Goal: Task Accomplishment & Management: Manage account settings

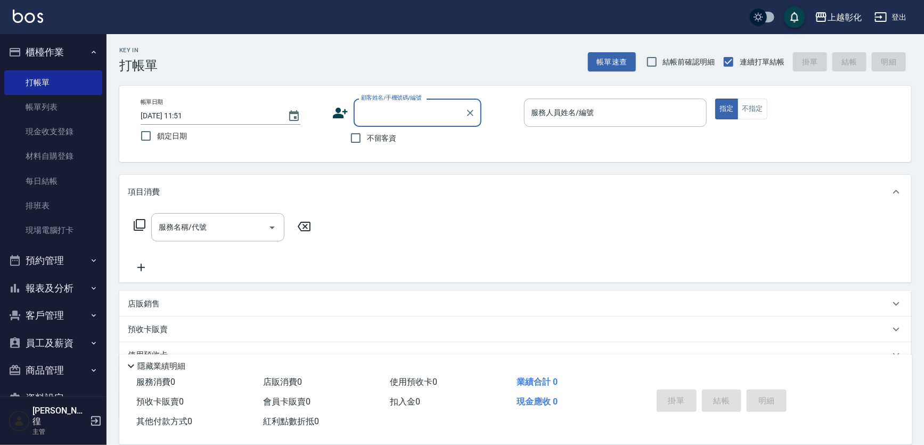
click at [59, 304] on button "客戶管理" at bounding box center [53, 316] width 98 height 28
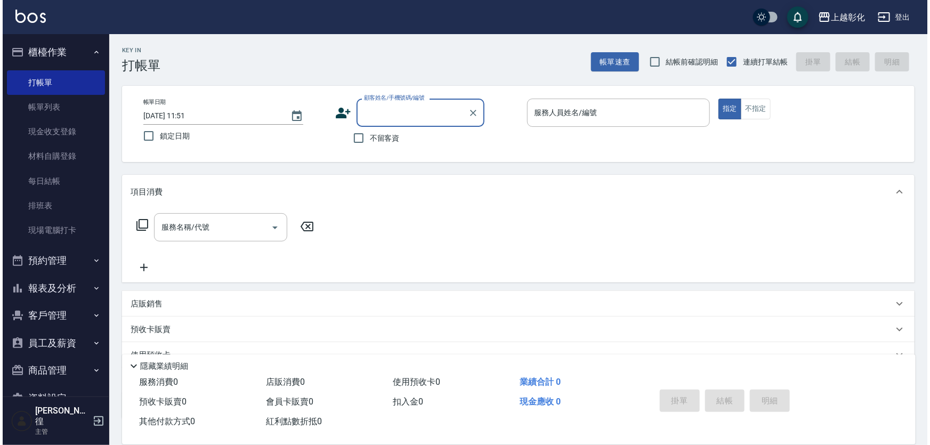
scroll to position [18, 0]
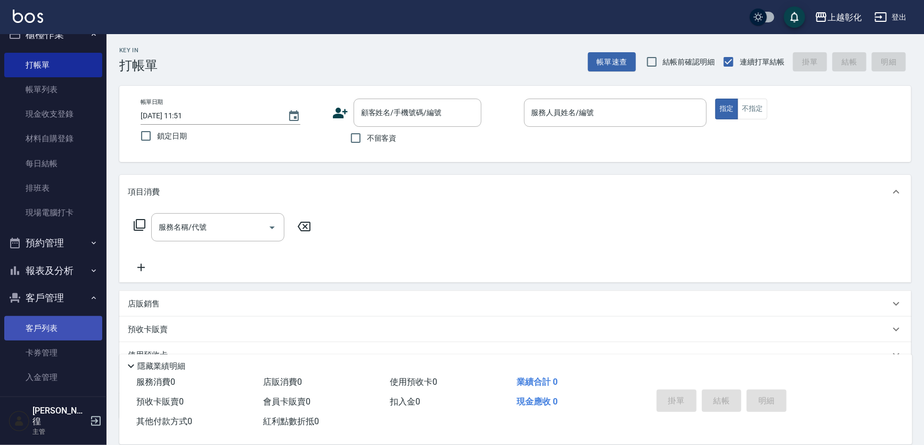
click at [59, 323] on link "客戶列表" at bounding box center [53, 328] width 98 height 25
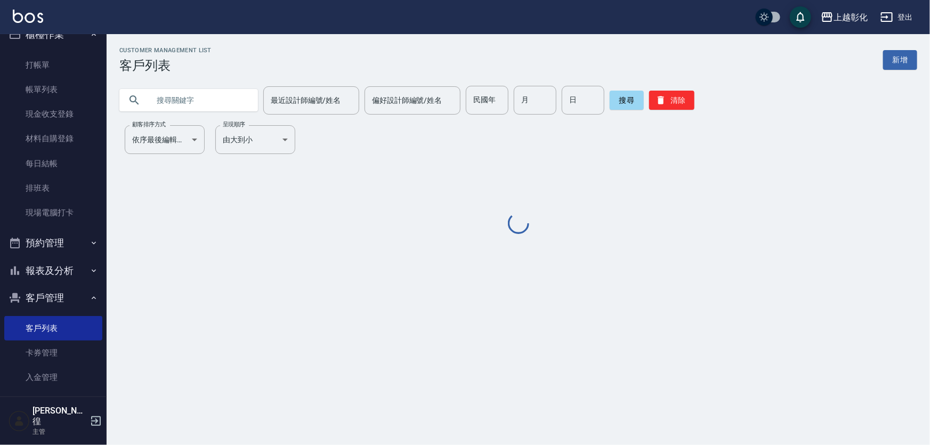
click at [207, 94] on input "text" at bounding box center [199, 100] width 100 height 29
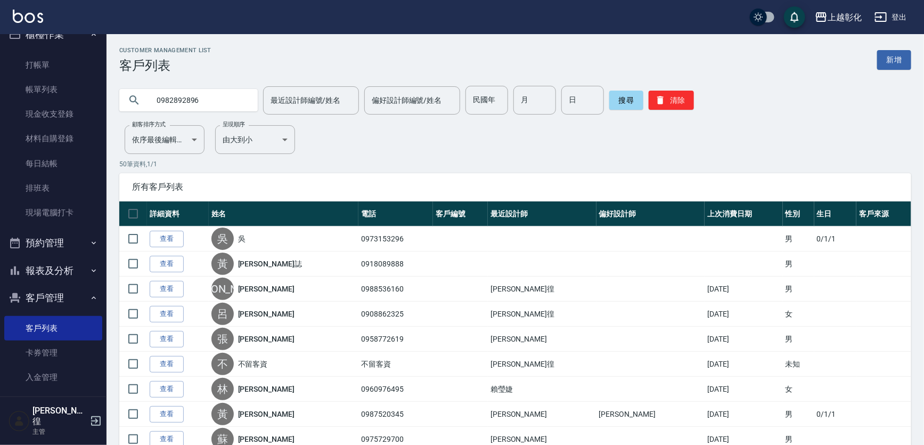
type input "0982892896"
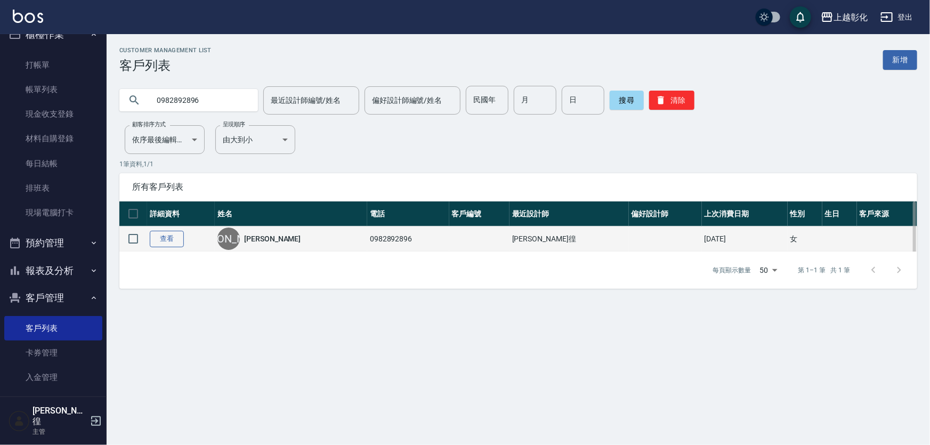
click at [181, 245] on link "查看" at bounding box center [167, 239] width 34 height 17
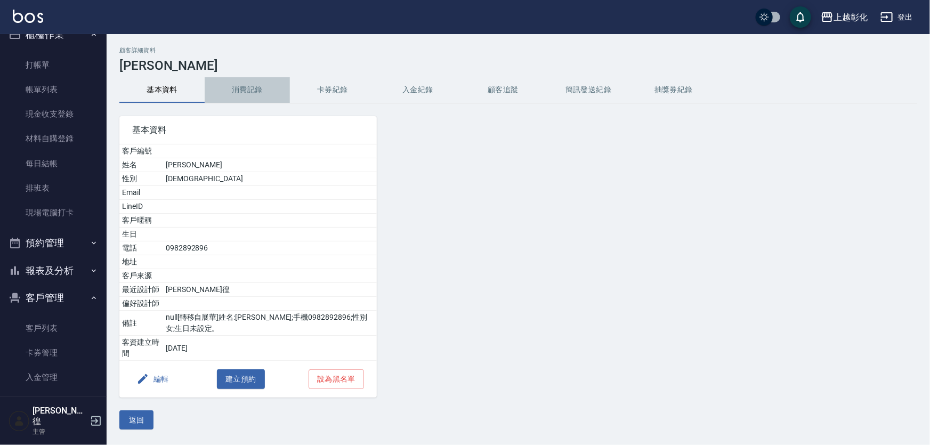
click at [224, 82] on button "消費記錄" at bounding box center [247, 90] width 85 height 26
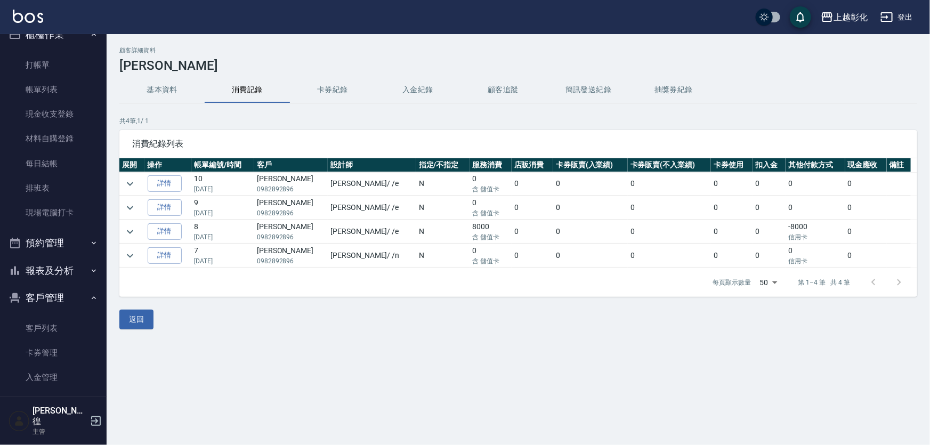
click at [348, 96] on button "卡券紀錄" at bounding box center [332, 90] width 85 height 26
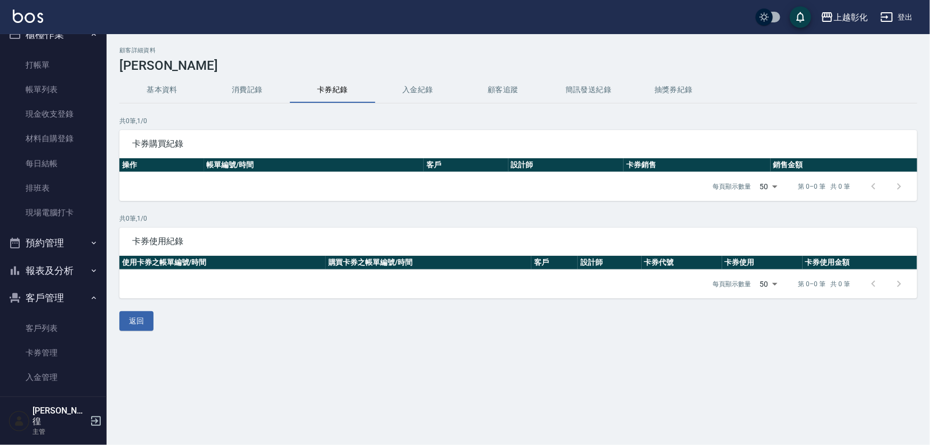
click at [250, 86] on button "消費記錄" at bounding box center [247, 90] width 85 height 26
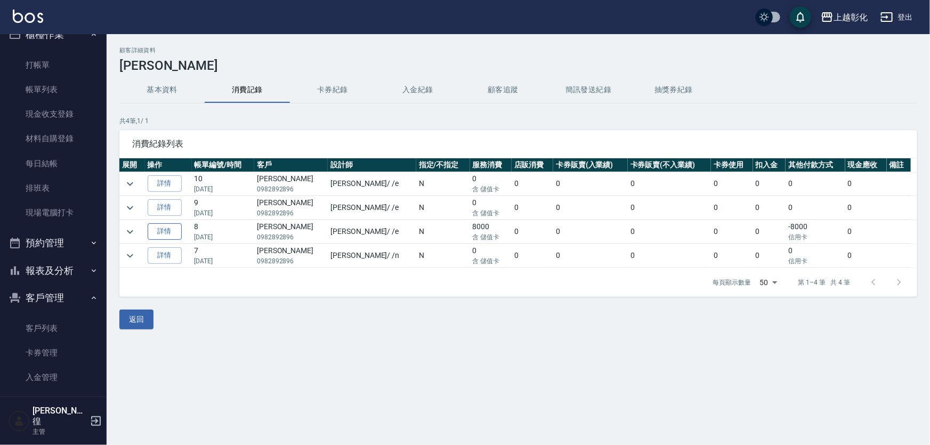
click at [172, 235] on link "詳情" at bounding box center [165, 231] width 34 height 17
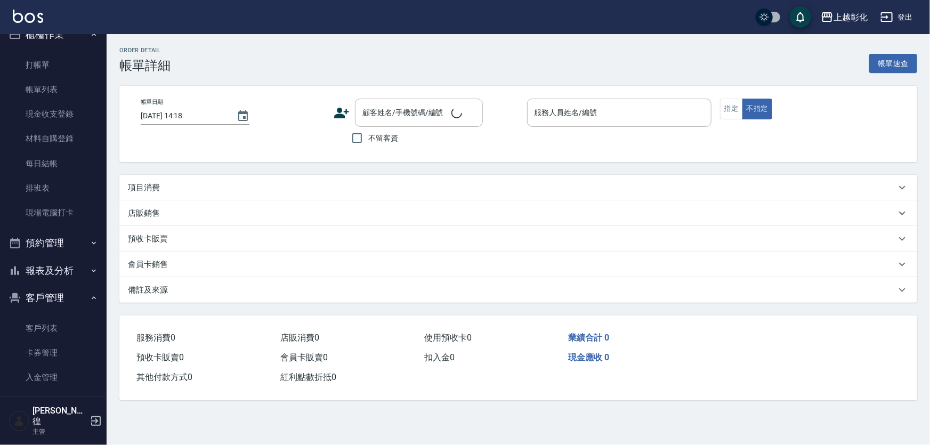
type input "[DATE] 17:31"
type input "[PERSON_NAME]-e"
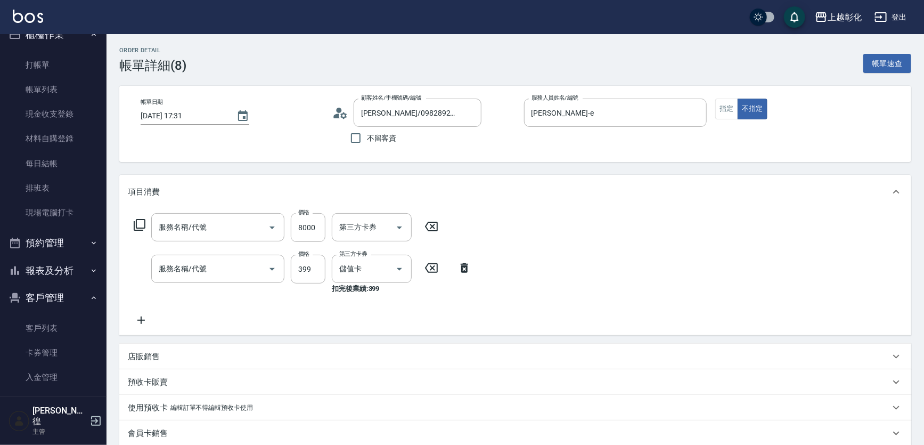
type input "[PERSON_NAME]/0982892896/null"
type input "頂級豪華OVC2(6000)"
type input "SPA399(0399)"
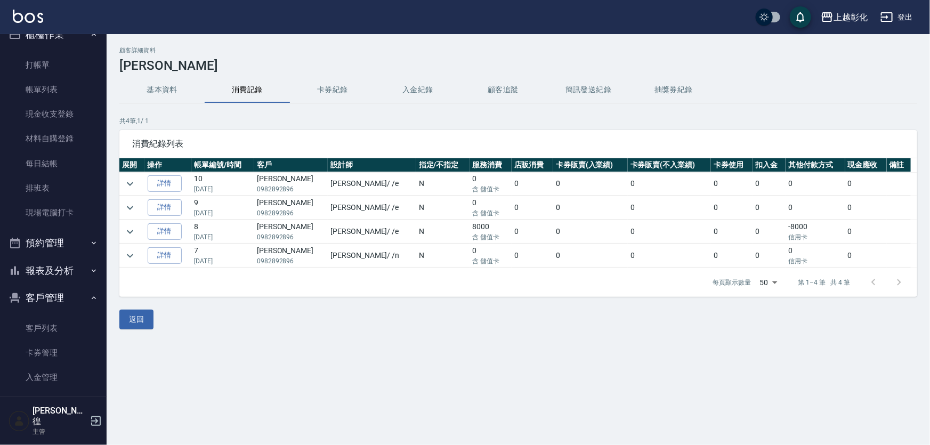
click at [186, 100] on button "基本資料" at bounding box center [161, 90] width 85 height 26
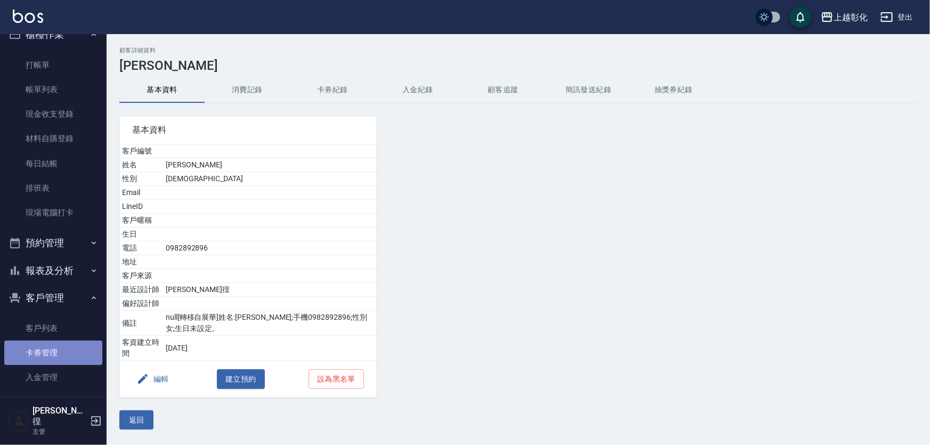
click at [68, 346] on link "卡券管理" at bounding box center [53, 352] width 98 height 25
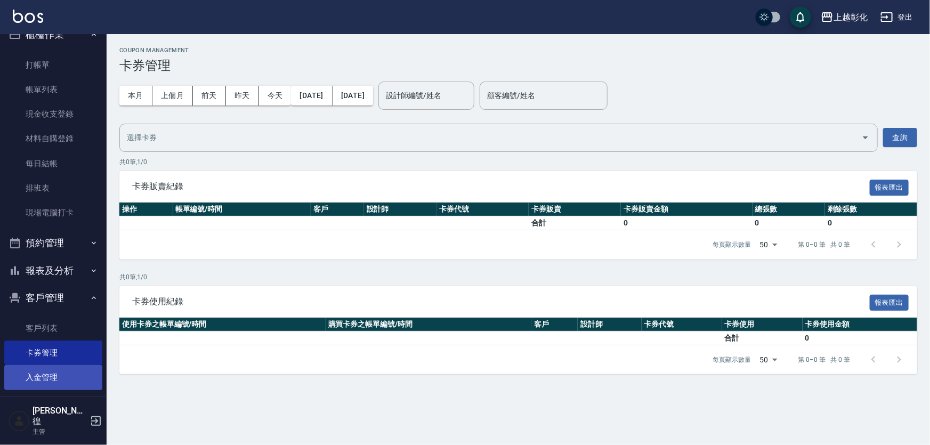
click at [63, 385] on link "入金管理" at bounding box center [53, 377] width 98 height 25
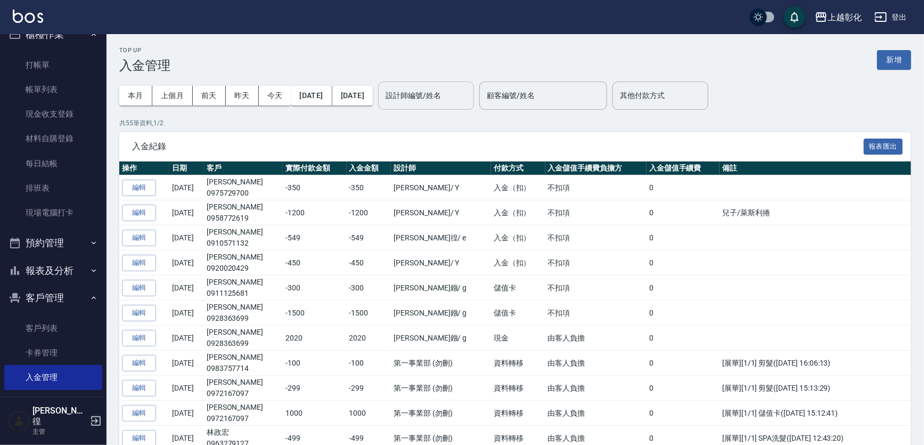
click at [466, 96] on div "設計師編號/姓名 設計師編號/姓名" at bounding box center [426, 96] width 96 height 28
type input "0982892896"
click at [452, 101] on input "0982892896" at bounding box center [418, 95] width 70 height 19
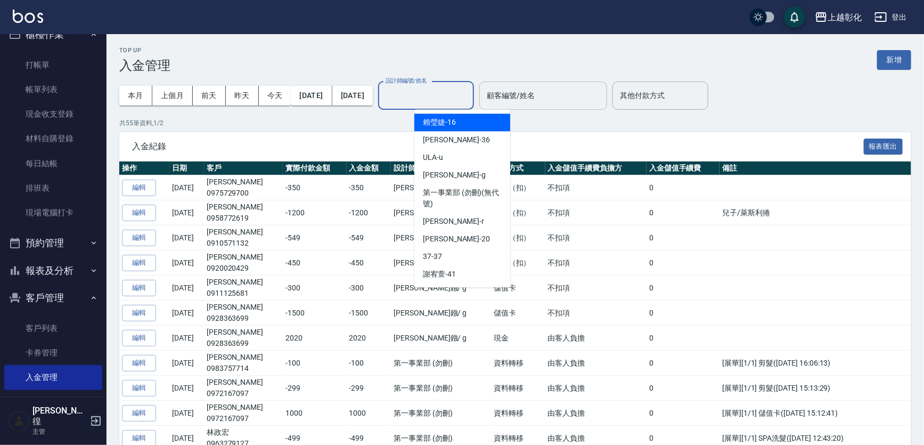
click at [551, 89] on div "顧客編號/姓名 顧客編號/姓名" at bounding box center [544, 96] width 128 height 28
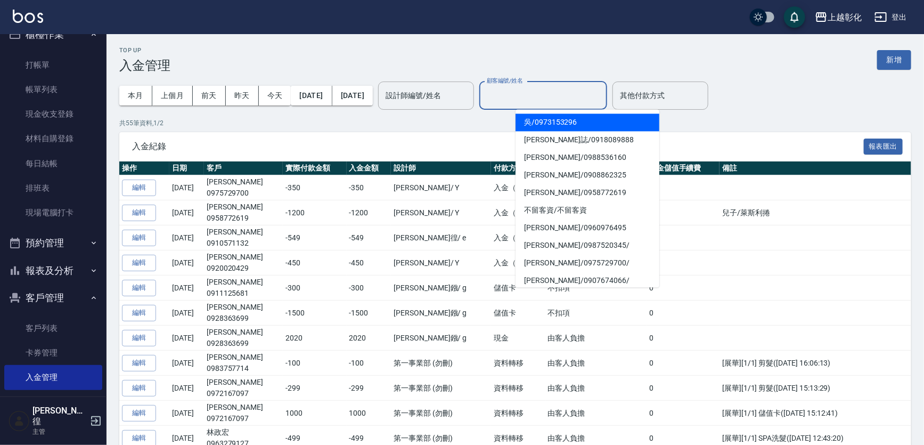
paste input "0982892896"
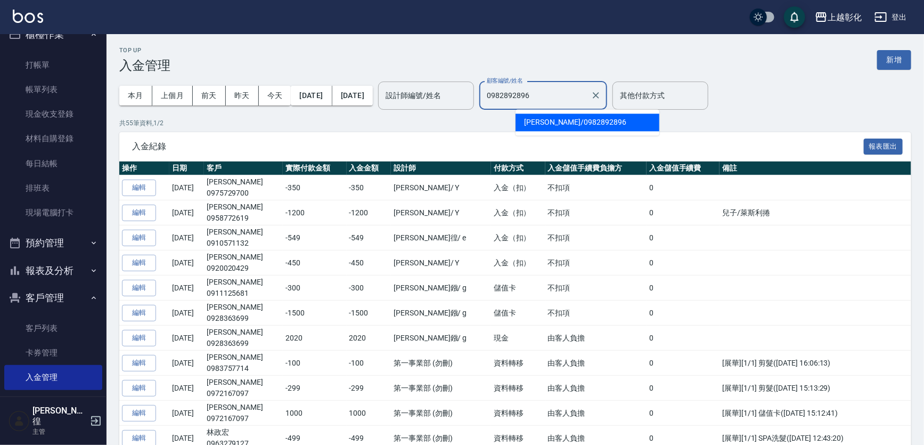
click at [558, 116] on span "[PERSON_NAME] / 0982892896" at bounding box center [588, 122] width 144 height 18
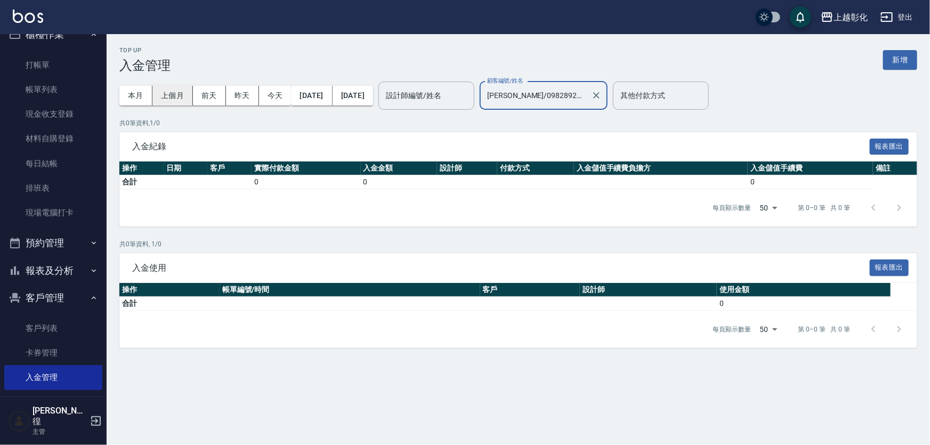
type input "[PERSON_NAME]/0982892896"
click at [174, 101] on button "上個月" at bounding box center [172, 96] width 40 height 20
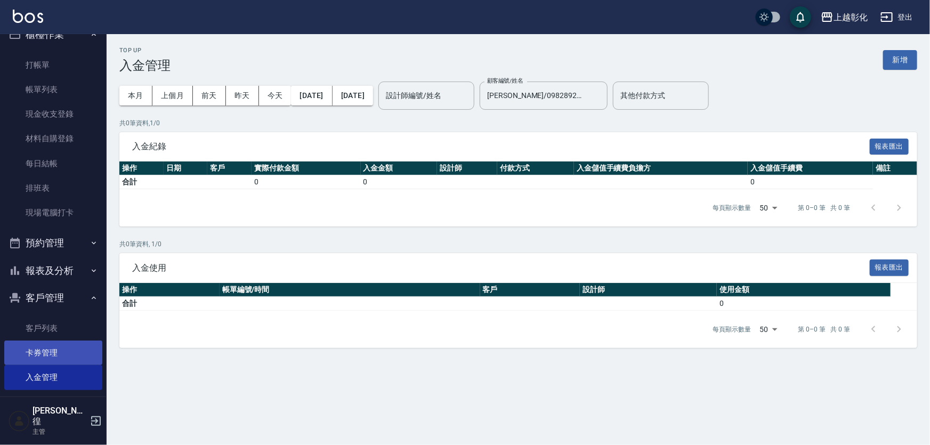
click at [64, 351] on link "卡券管理" at bounding box center [53, 352] width 98 height 25
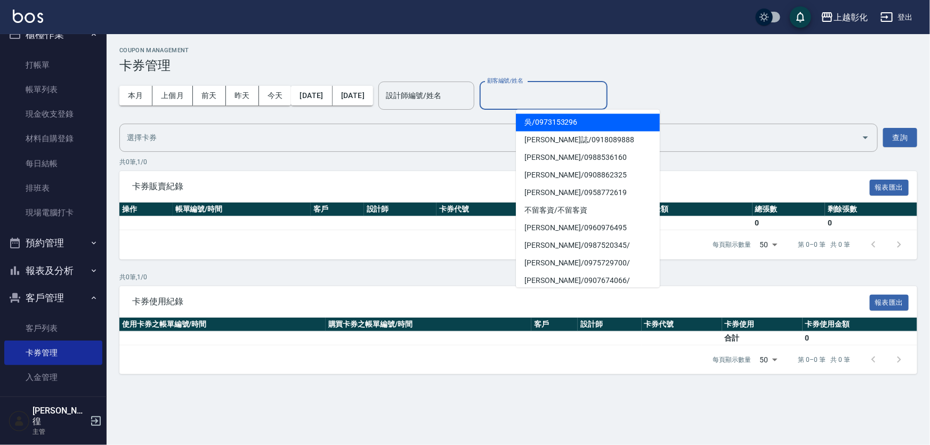
click at [538, 93] on input "顧客編號/姓名" at bounding box center [543, 95] width 118 height 19
paste input "0982892896"
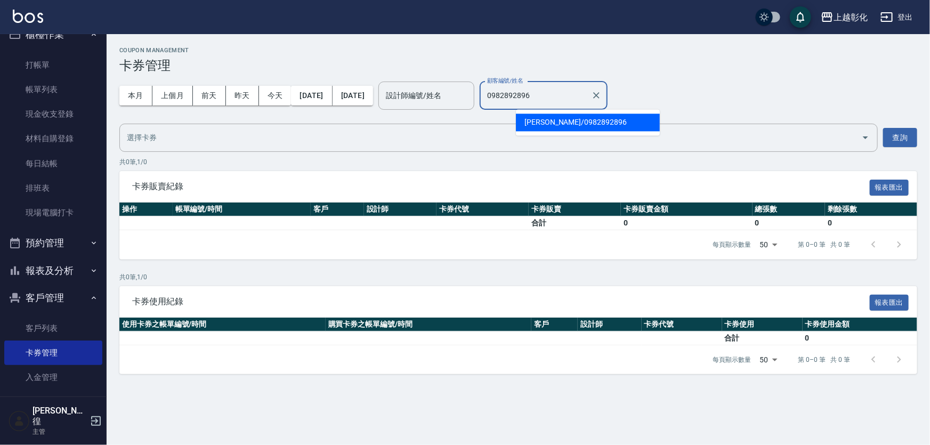
click at [565, 123] on span "[PERSON_NAME] / 0982892896" at bounding box center [588, 122] width 144 height 18
type input "[PERSON_NAME]/0982892896"
click at [896, 144] on button "查詢" at bounding box center [900, 138] width 34 height 20
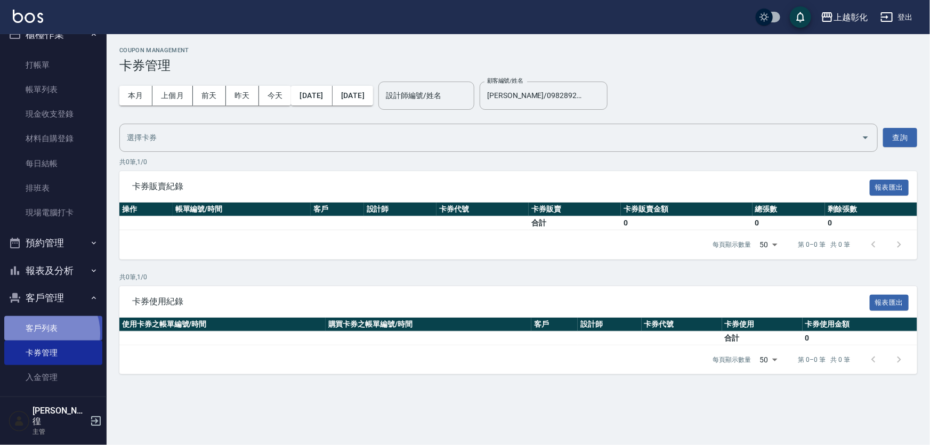
click at [41, 333] on link "客戶列表" at bounding box center [53, 328] width 98 height 25
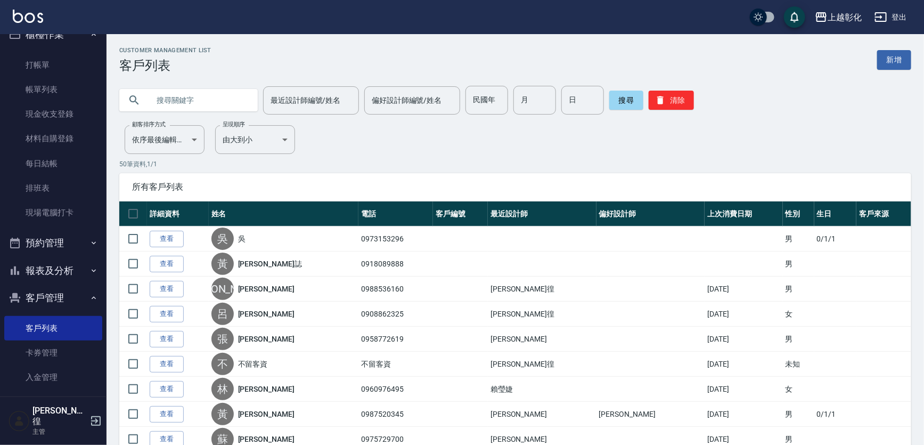
click at [213, 96] on input "text" at bounding box center [199, 100] width 100 height 29
paste input "0982892896"
type input "0982892896"
click at [624, 100] on button "搜尋" at bounding box center [627, 100] width 34 height 19
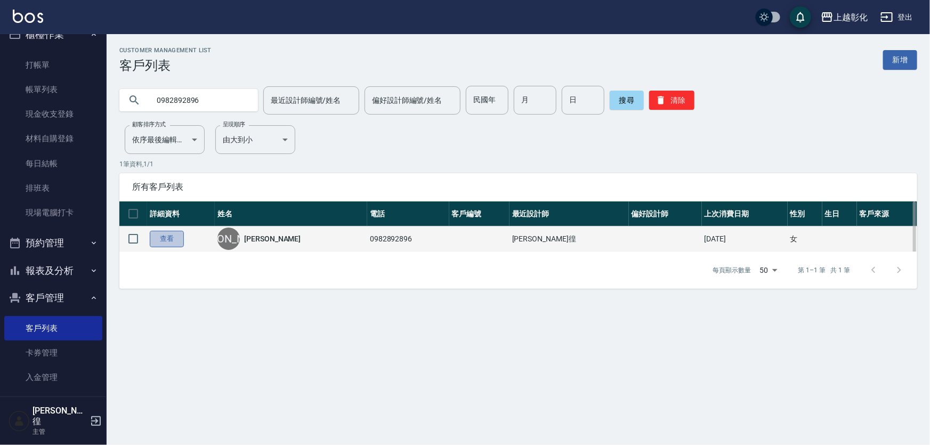
click at [174, 247] on link "查看" at bounding box center [167, 239] width 34 height 17
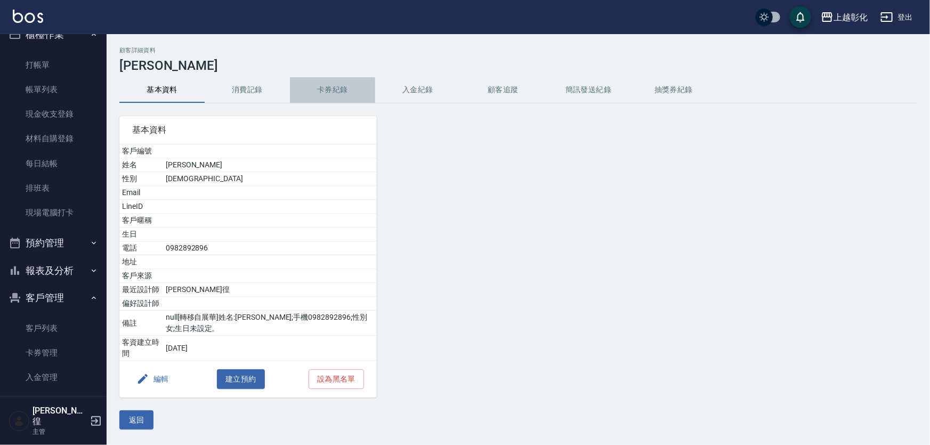
click at [325, 96] on button "卡券紀錄" at bounding box center [332, 90] width 85 height 26
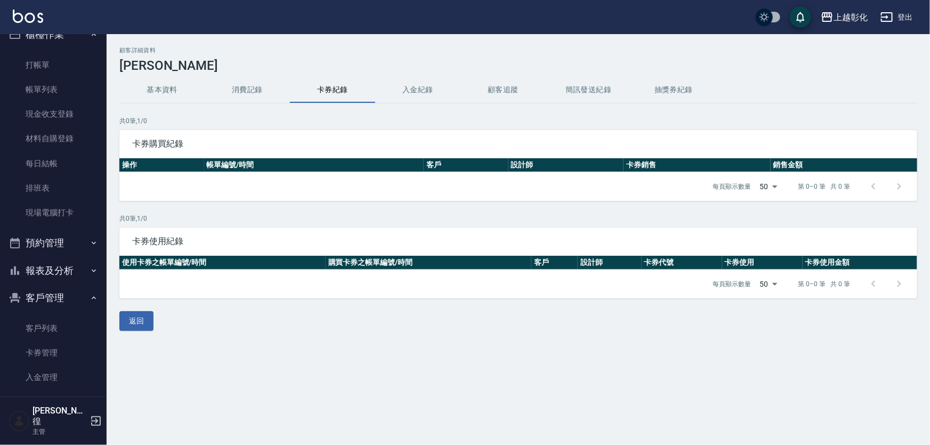
click at [451, 95] on button "入金紀錄" at bounding box center [417, 90] width 85 height 26
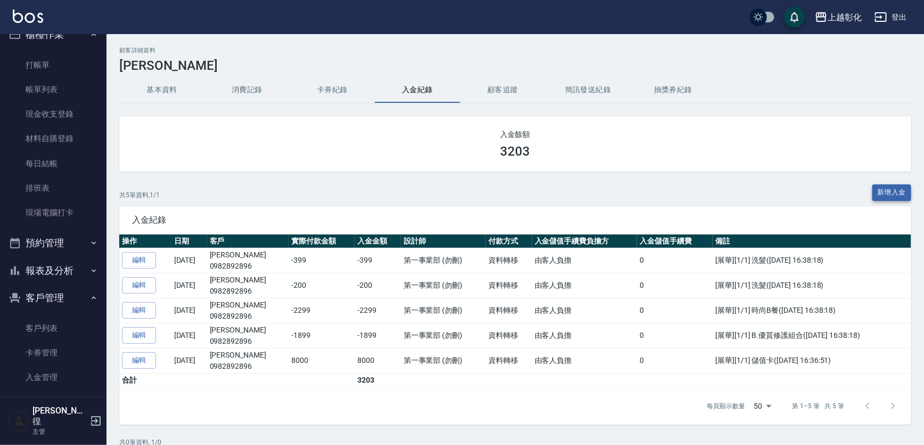
click at [873, 188] on button "新增入金" at bounding box center [892, 192] width 39 height 17
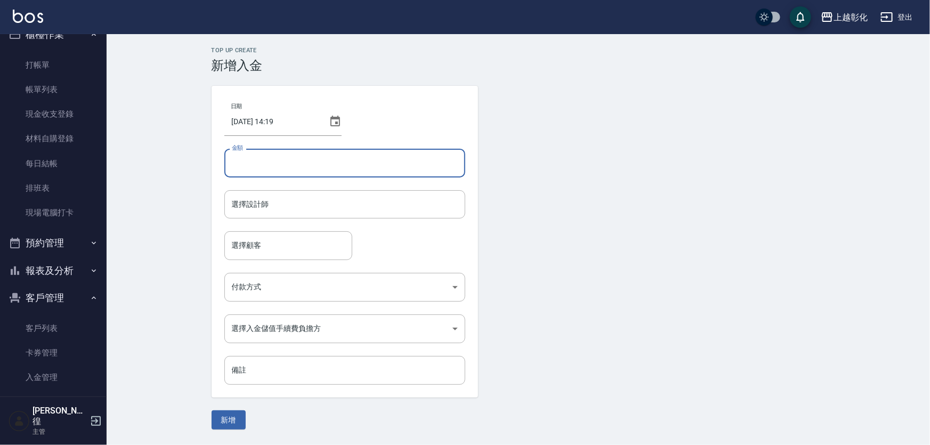
click at [254, 175] on input "金額" at bounding box center [344, 163] width 241 height 29
type input "-350"
click at [273, 209] on input "選擇設計師" at bounding box center [344, 204] width 231 height 19
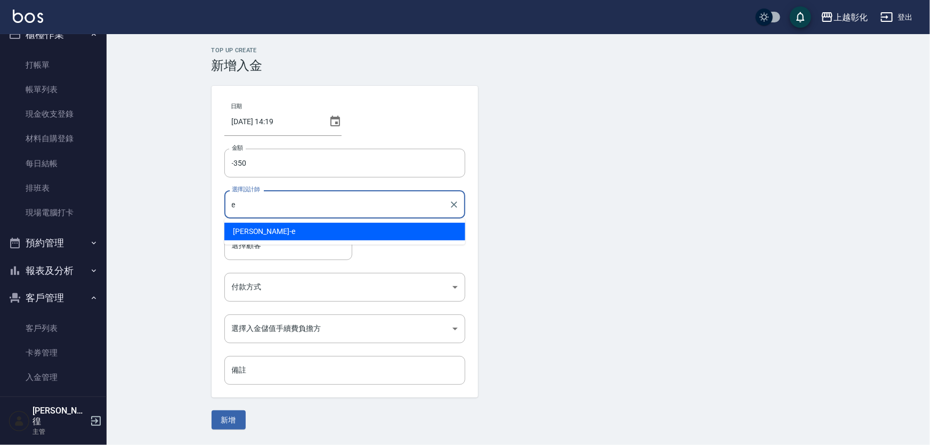
click at [280, 232] on div "[PERSON_NAME] -e" at bounding box center [344, 232] width 241 height 18
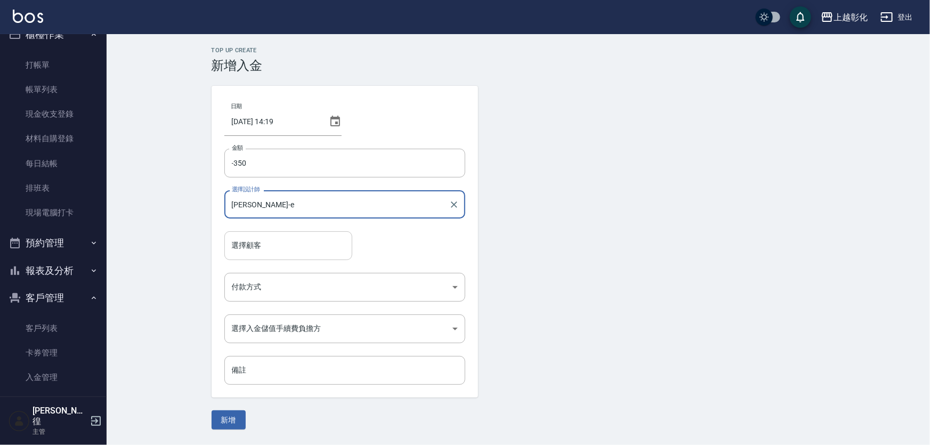
type input "[PERSON_NAME]-e"
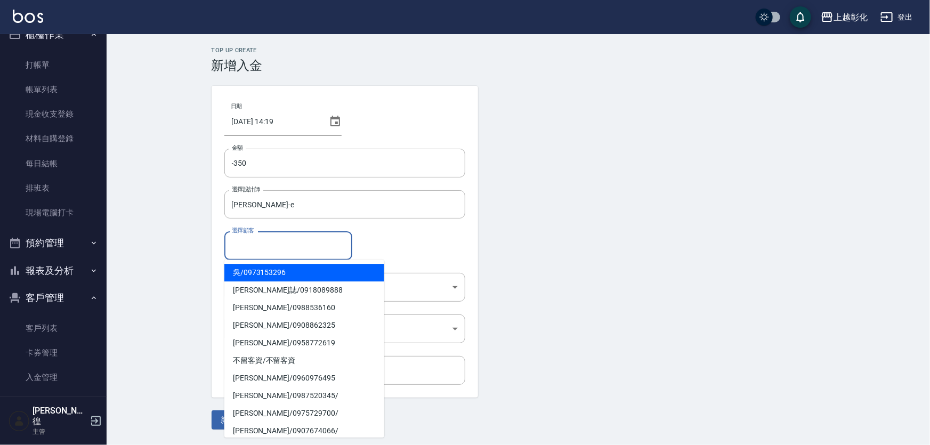
click at [276, 240] on input "選擇顧客" at bounding box center [288, 245] width 118 height 19
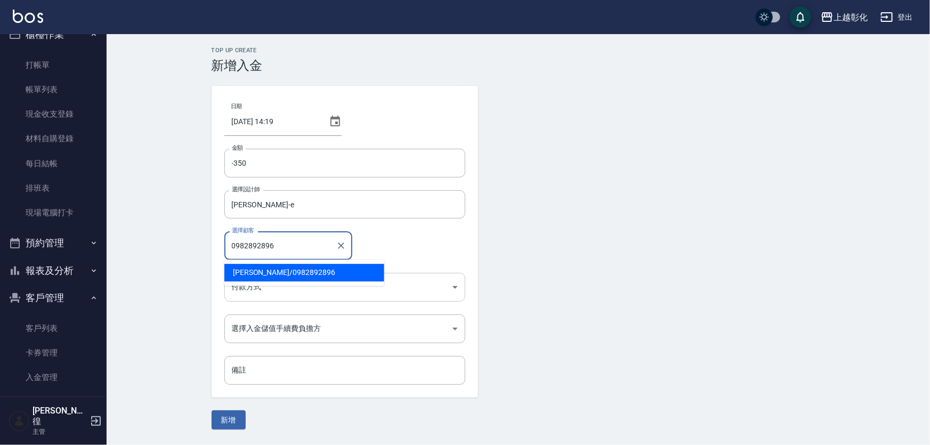
type input "0982892896"
click at [281, 293] on body "上越彰化 登出 櫃檯作業 打帳單 帳單列表 現金收支登錄 材料自購登錄 每日結帳 排班表 現場電腦打卡 預約管理 預約管理 單日預約紀錄 單週預約紀錄 報表及…" at bounding box center [465, 222] width 930 height 445
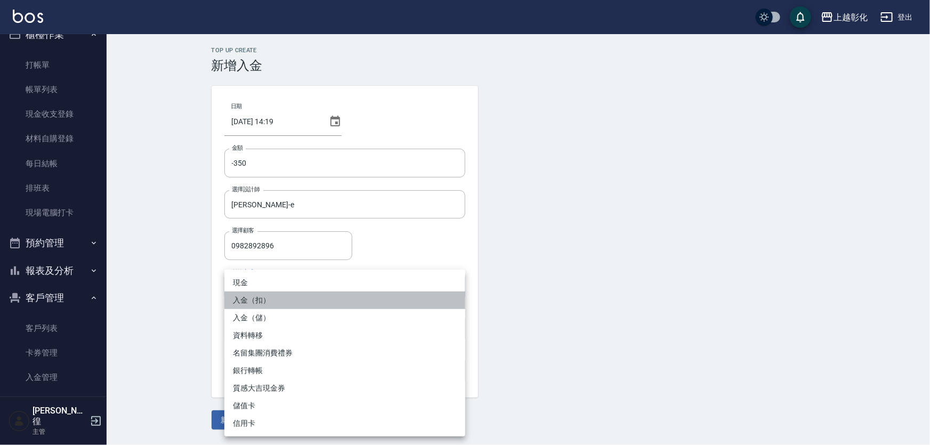
click at [274, 296] on li "入金（扣）" at bounding box center [344, 300] width 241 height 18
type input "入金（扣）"
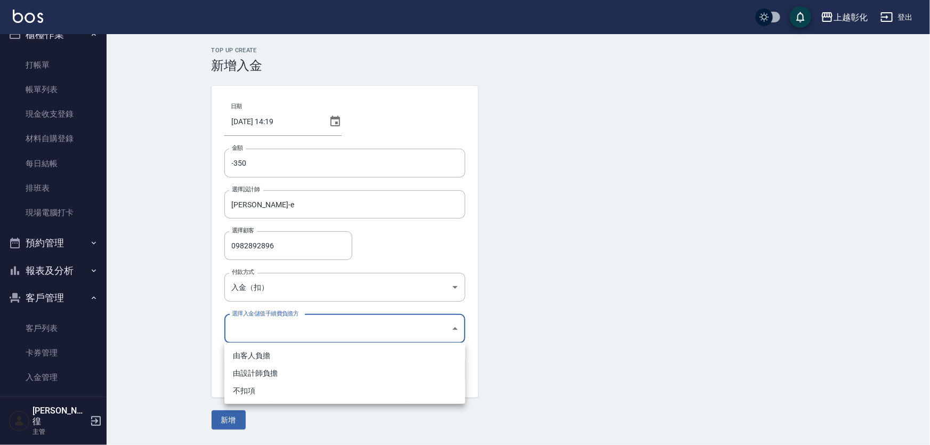
click at [267, 334] on body "上越彰化 登出 櫃檯作業 打帳單 帳單列表 現金收支登錄 材料自購登錄 每日結帳 排班表 現場電腦打卡 預約管理 預約管理 單日預約紀錄 單週預約紀錄 報表及…" at bounding box center [465, 222] width 930 height 445
click at [261, 387] on li "不扣項" at bounding box center [344, 391] width 241 height 18
type input "WITHOUTHANDLINGFEE"
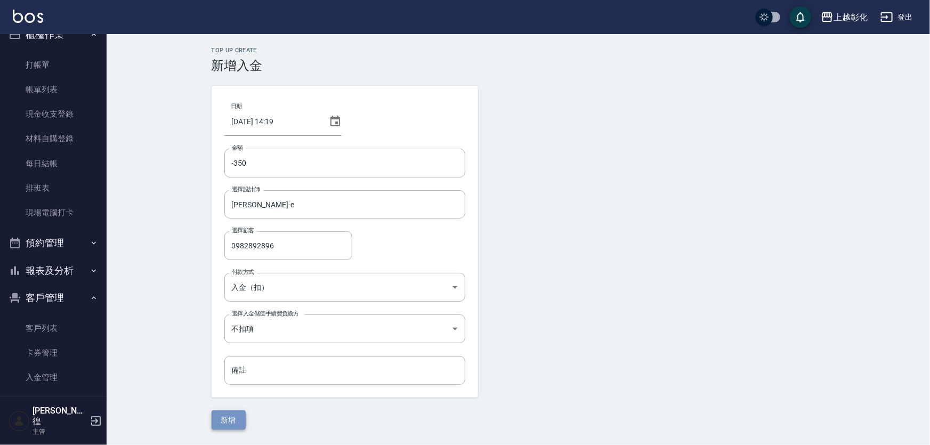
click at [231, 426] on button "新增" at bounding box center [229, 420] width 34 height 20
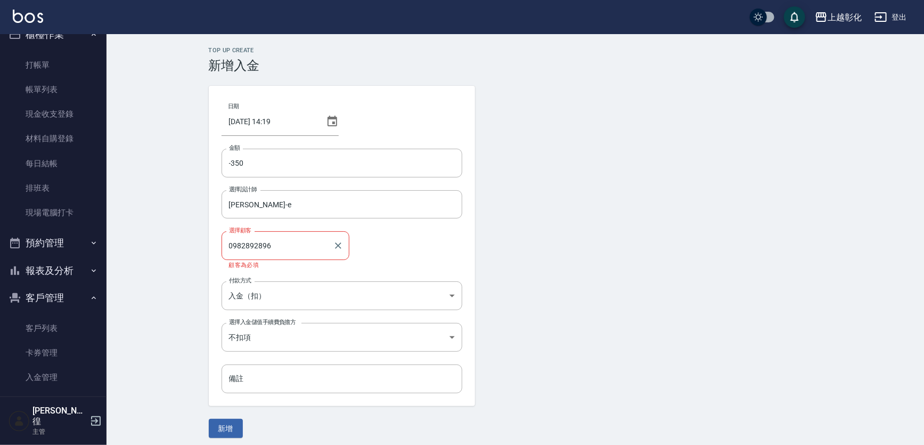
click at [301, 253] on input "0982892896" at bounding box center [277, 245] width 102 height 19
click at [296, 269] on span "[PERSON_NAME] / 0982892896" at bounding box center [301, 273] width 160 height 18
type input "[PERSON_NAME]/0982892896"
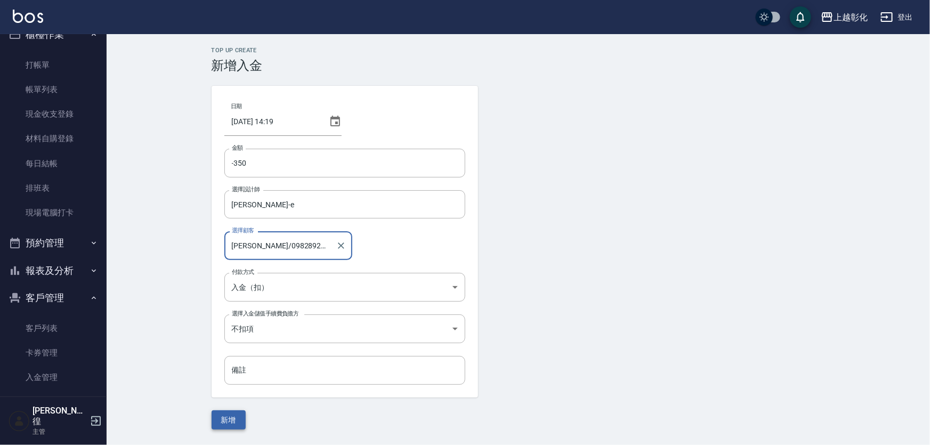
click at [234, 412] on button "新增" at bounding box center [229, 420] width 34 height 20
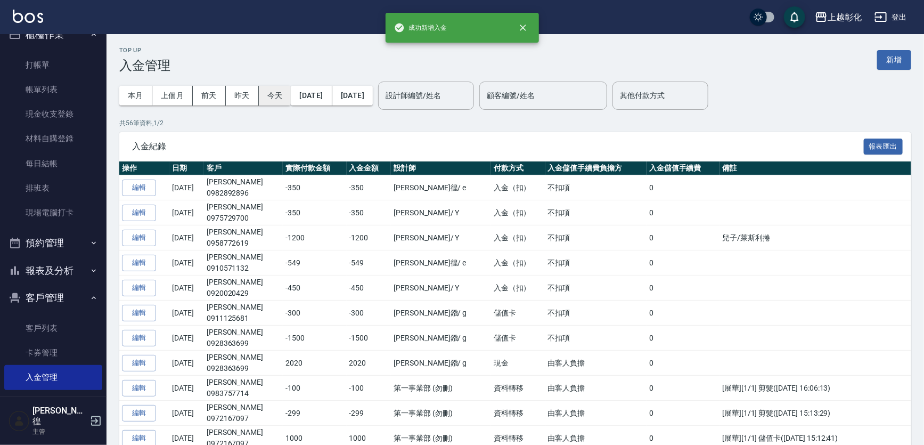
click at [265, 91] on button "今天" at bounding box center [275, 96] width 33 height 20
